Goal: Check status: Check status

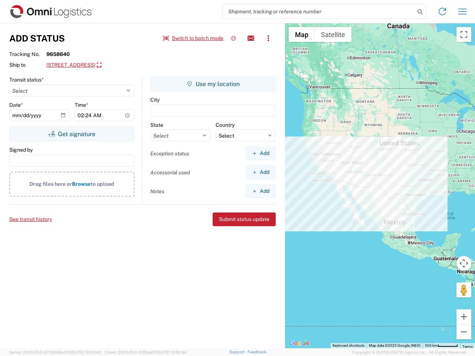
click at [319, 11] on input "search" at bounding box center [319, 11] width 192 height 14
click at [420, 12] on icon at bounding box center [420, 12] width 10 height 10
click at [442, 11] on icon at bounding box center [442, 12] width 12 height 12
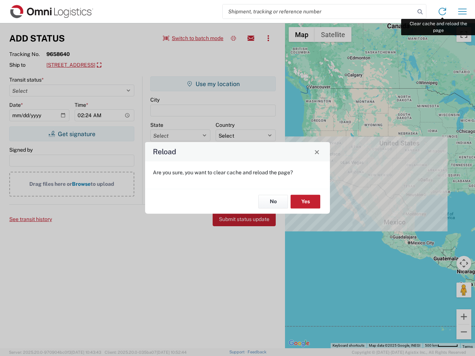
click at [462, 11] on div "Reload Are you sure, you want to clear cache and reload the page? No Yes" at bounding box center [237, 178] width 475 height 356
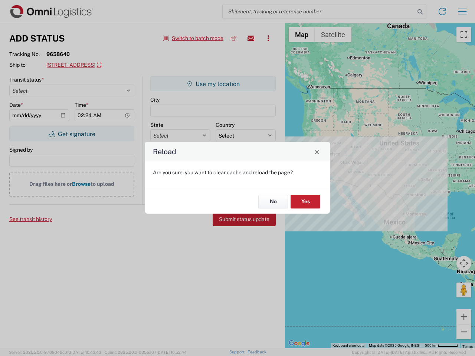
click at [193, 38] on div "Reload Are you sure, you want to clear cache and reload the page? No Yes" at bounding box center [237, 178] width 475 height 356
click at [233, 38] on div "Reload Are you sure, you want to clear cache and reload the page? No Yes" at bounding box center [237, 178] width 475 height 356
click at [251, 38] on div "Reload Are you sure, you want to clear cache and reload the page? No Yes" at bounding box center [237, 178] width 475 height 356
click at [268, 38] on div "Reload Are you sure, you want to clear cache and reload the page? No Yes" at bounding box center [237, 178] width 475 height 356
click at [106, 65] on div "Reload Are you sure, you want to clear cache and reload the page? No Yes" at bounding box center [237, 178] width 475 height 356
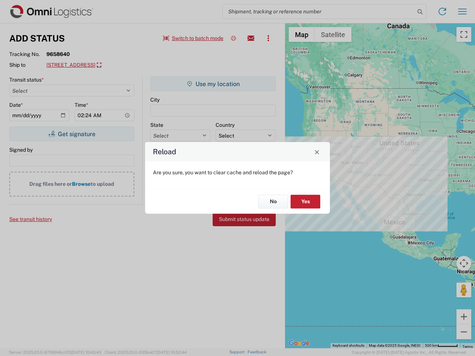
click at [72, 134] on div "Reload Are you sure, you want to clear cache and reload the page? No Yes" at bounding box center [237, 178] width 475 height 356
